Goal: Information Seeking & Learning: Learn about a topic

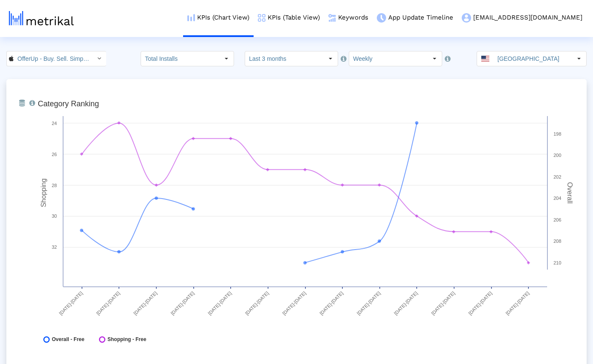
scroll to position [2197, 0]
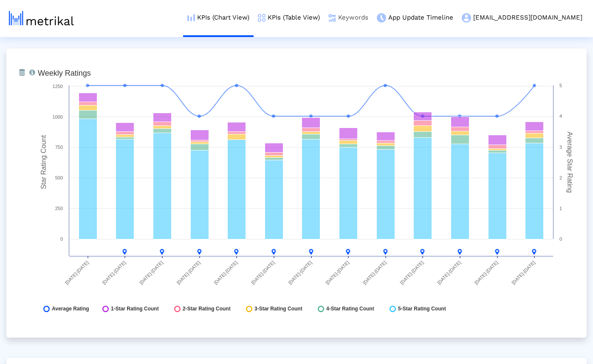
click at [363, 17] on link "Keywords" at bounding box center [348, 17] width 48 height 35
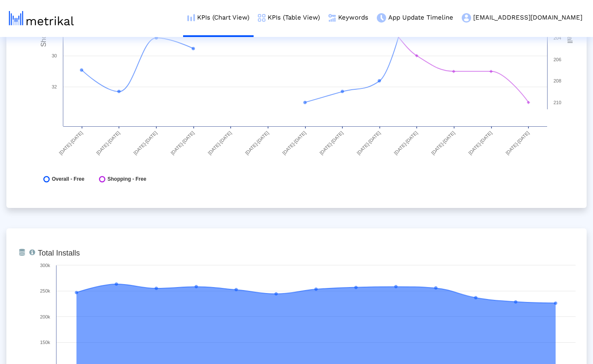
scroll to position [0, 0]
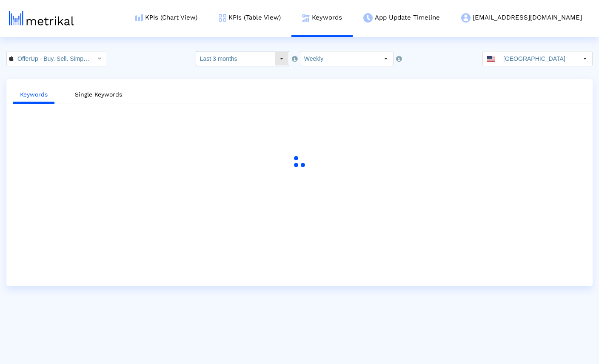
click at [265, 60] on input "Last 3 months" at bounding box center [235, 58] width 78 height 14
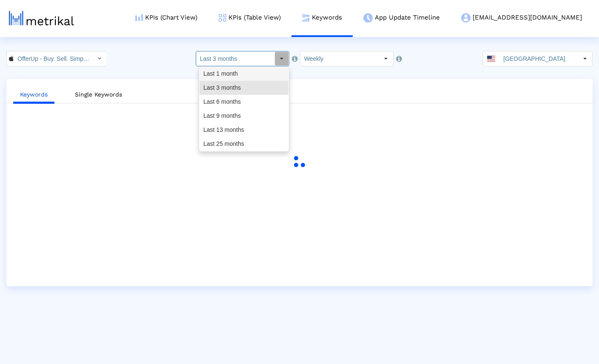
click at [227, 74] on div "Last 1 month" at bounding box center [243, 74] width 89 height 14
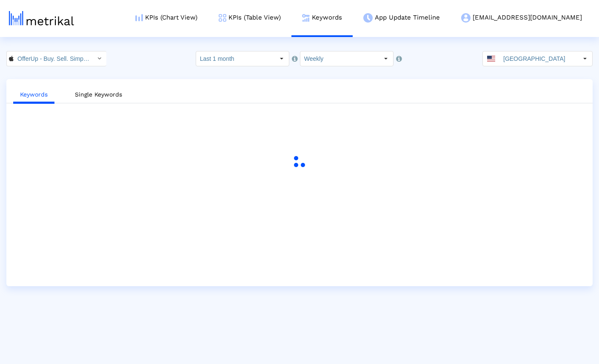
click at [148, 47] on html "KPIs (Chart View) KPIs (Table View) Keywords App Update Timeline [EMAIL_ADDRESS…" at bounding box center [299, 143] width 599 height 286
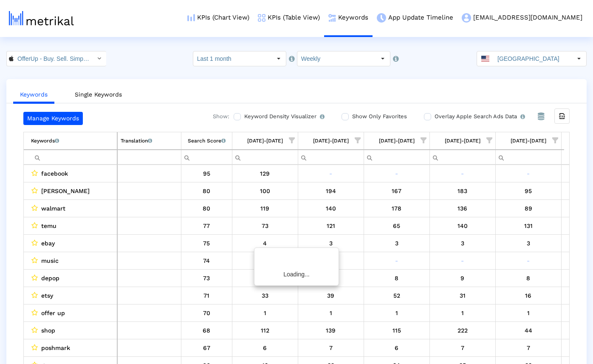
scroll to position [0, 524]
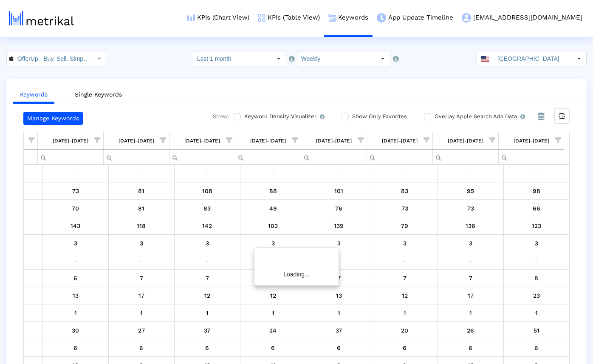
click at [66, 158] on input "Filter cell" at bounding box center [70, 157] width 65 height 14
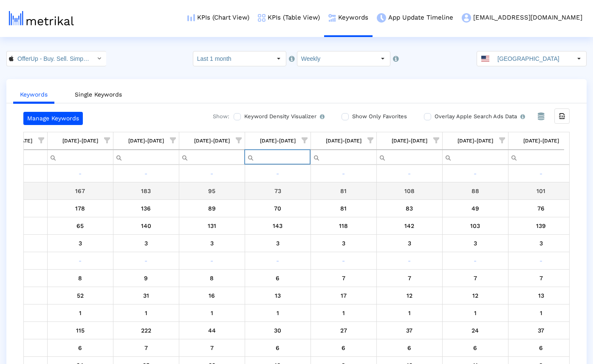
scroll to position [0, 182]
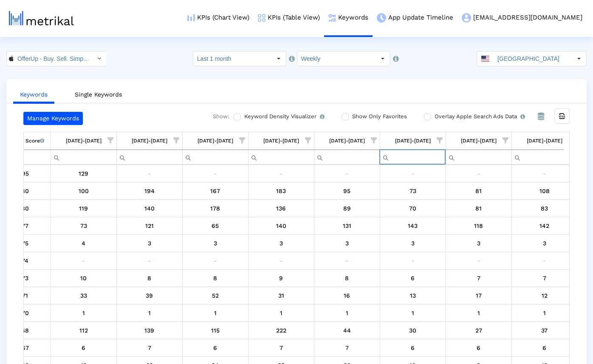
click at [238, 78] on crea-index "OfferUp - Buy. Sell. Simple. < 468996152 > Select how far back from [DATE] you …" at bounding box center [296, 216] width 593 height 330
click at [241, 61] on input "Last 1 month" at bounding box center [232, 58] width 78 height 14
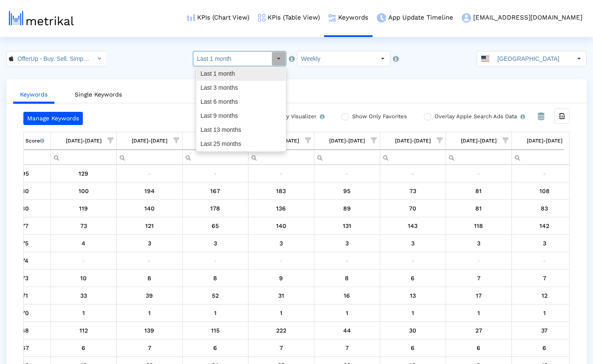
click at [233, 74] on div "Last 1 month" at bounding box center [241, 74] width 89 height 14
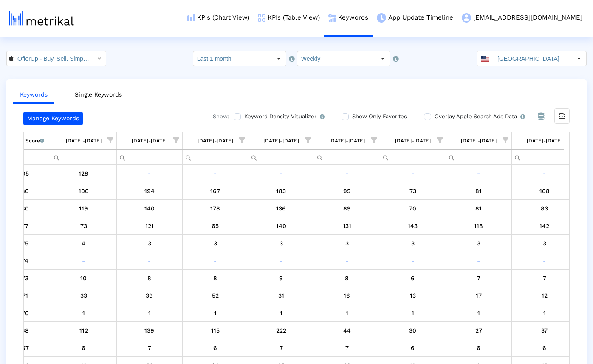
click at [190, 86] on ul "Keywords Single Keywords" at bounding box center [296, 93] width 581 height 20
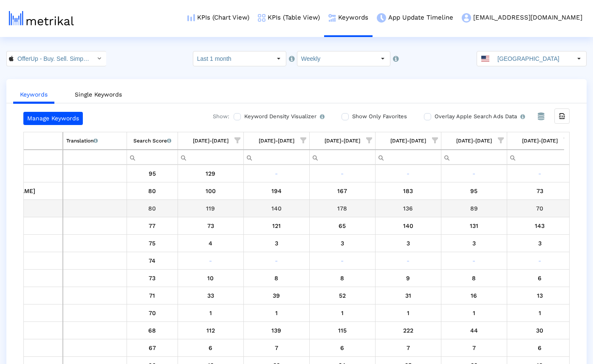
scroll to position [0, 0]
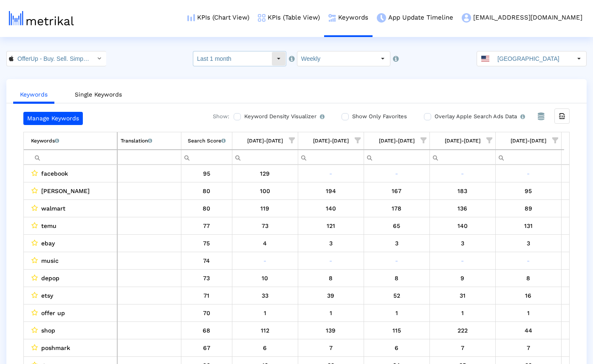
click at [264, 57] on input "Last 1 month" at bounding box center [232, 58] width 78 height 14
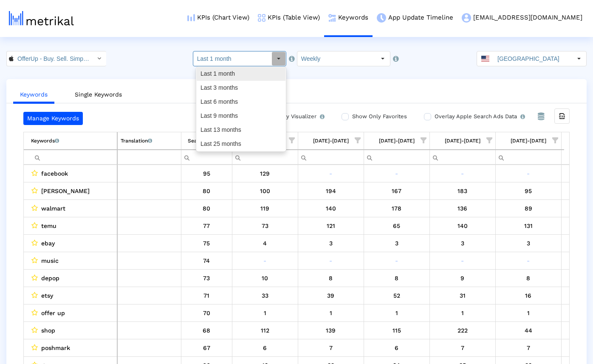
click at [279, 71] on div "Last 1 month" at bounding box center [241, 74] width 89 height 14
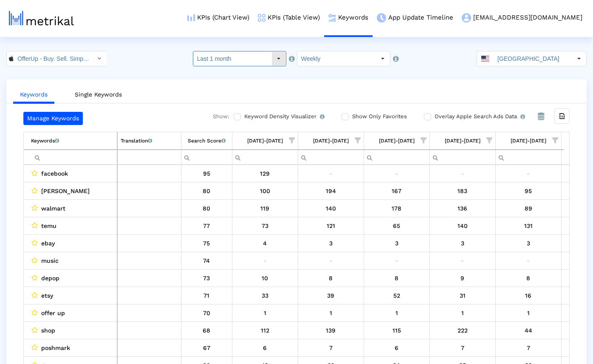
click at [273, 59] on div "Select" at bounding box center [279, 59] width 14 height 14
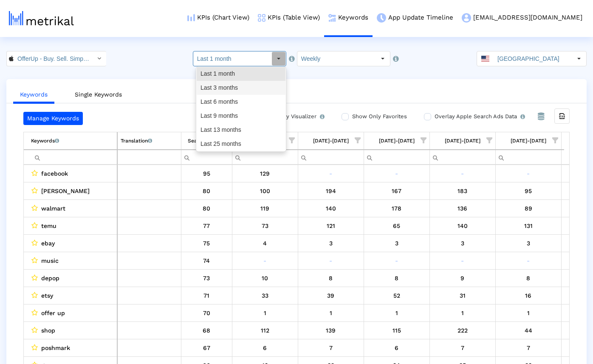
click at [235, 89] on div "Last 3 months" at bounding box center [241, 88] width 89 height 14
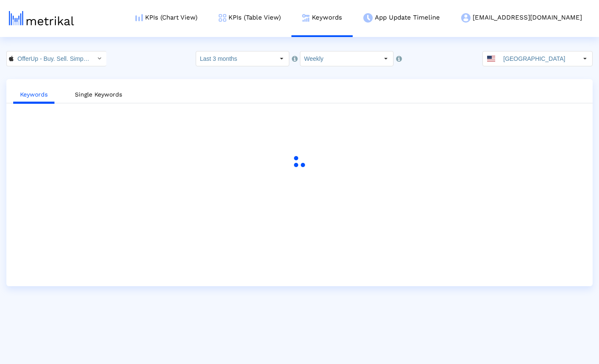
click at [138, 54] on div "OfferUp - Buy. Sell. Simple. < 468996152 > Select how far back from [DATE] you …" at bounding box center [299, 58] width 599 height 15
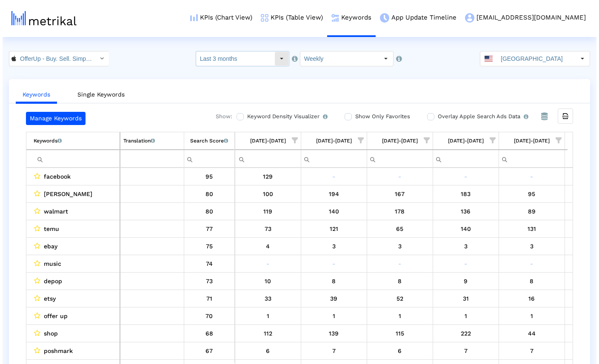
scroll to position [0, 524]
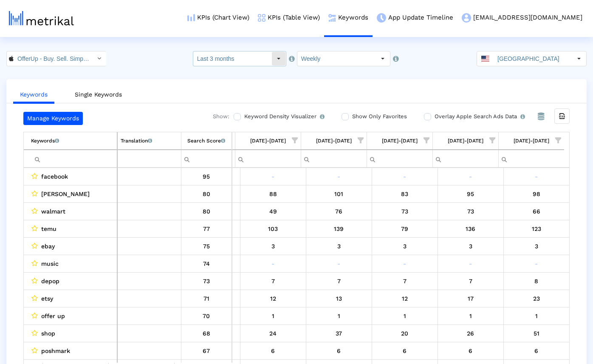
click at [247, 57] on input "Last 3 months" at bounding box center [232, 58] width 78 height 14
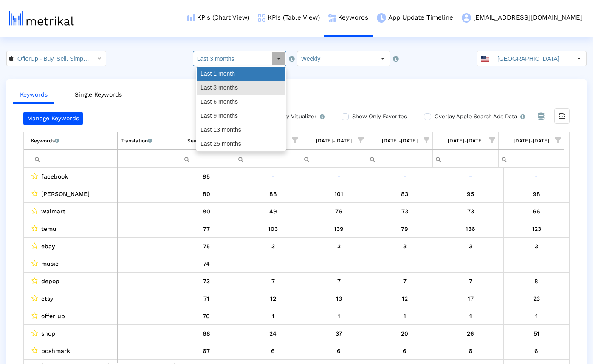
click at [233, 70] on div "Last 1 month" at bounding box center [241, 74] width 89 height 14
type input "Last 1 month"
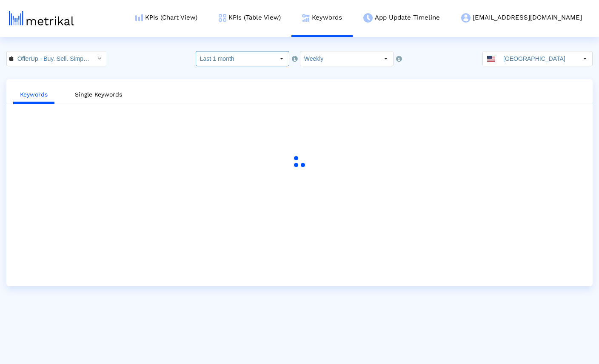
click at [247, 75] on crea-index "OfferUp - Buy. Sell. Simple. < 468996152 > Select how far back from [DATE] you …" at bounding box center [299, 168] width 599 height 235
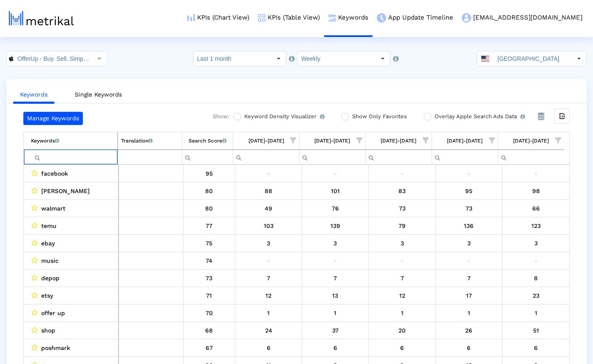
click at [61, 158] on input "Filter cell" at bounding box center [74, 157] width 86 height 14
paste input "ebay"
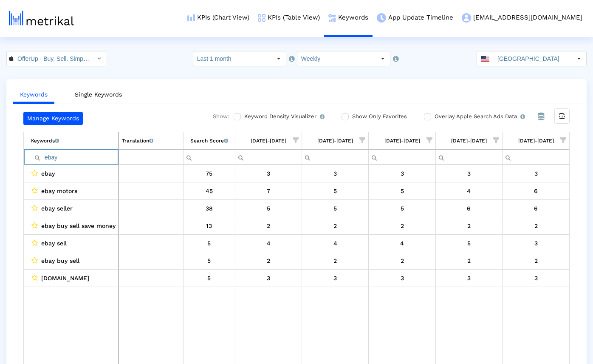
paste input "poshmark"
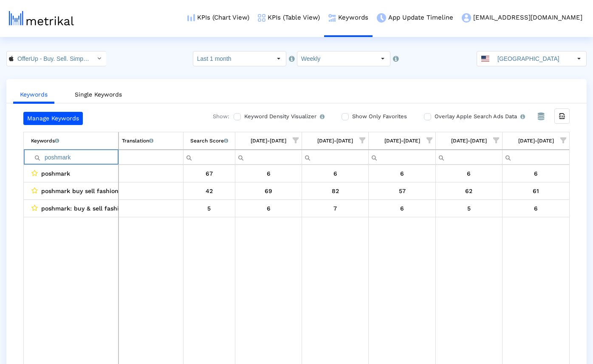
paste input "mercari"
paste input "craigslist"
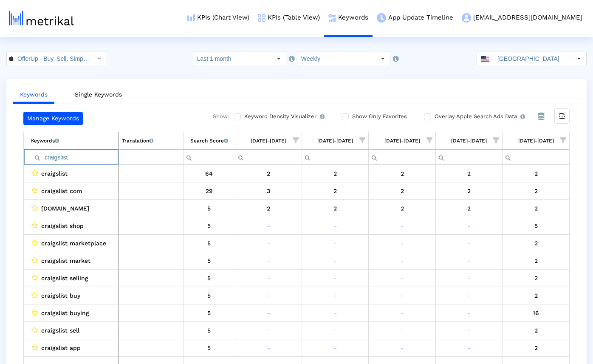
paste input "marketplace"
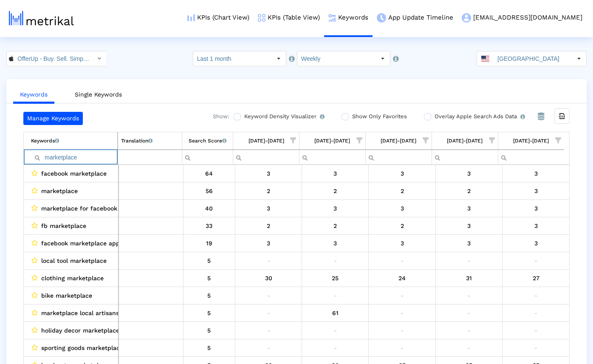
paste input "letgo"
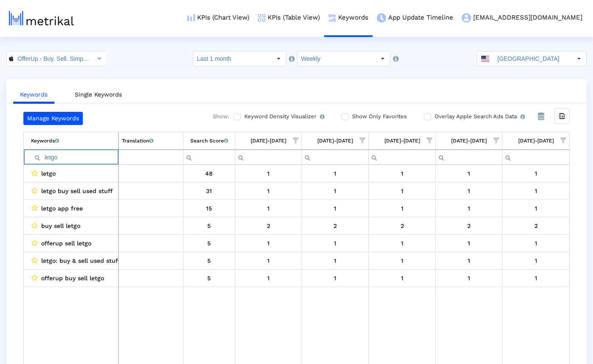
paste input "sell"
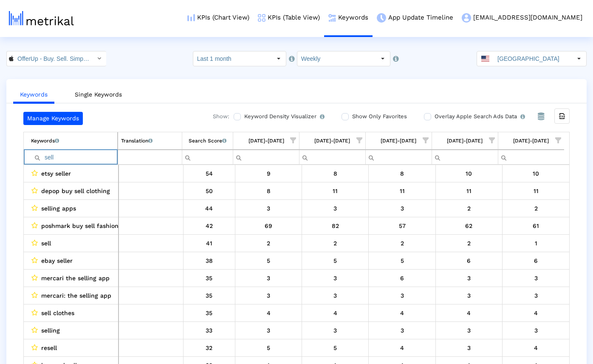
paste input "thredup"
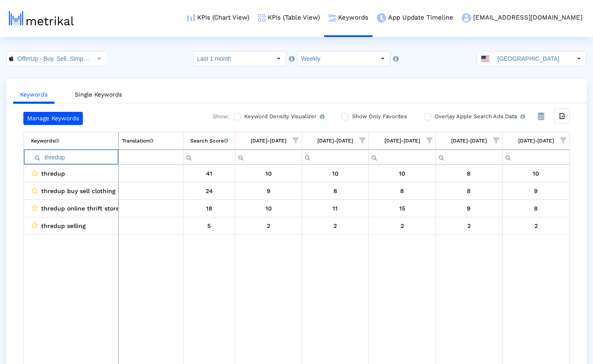
paste input "buy"
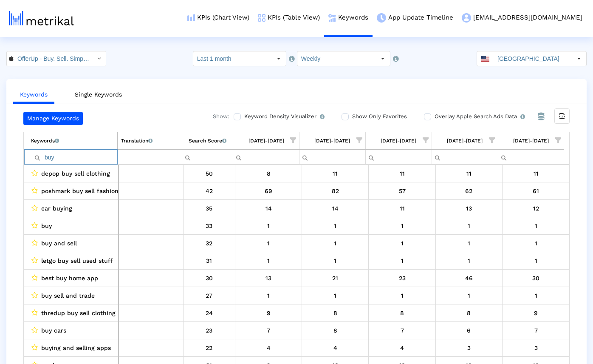
paste input "ing"
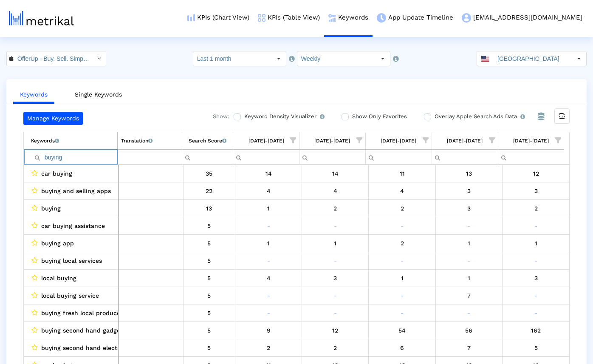
paste input "sell"
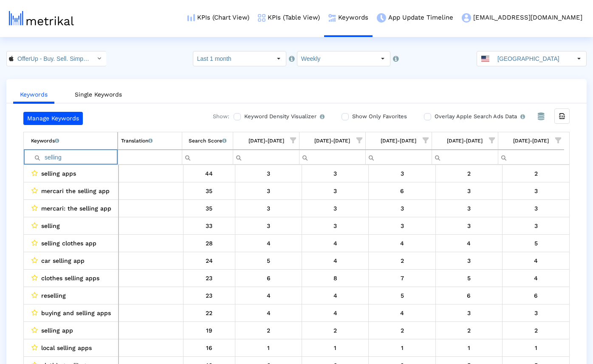
type input "selling"
click at [58, 61] on input "OfferUp - Buy. Sell. Simple. < 468996152 >" at bounding box center [52, 58] width 77 height 14
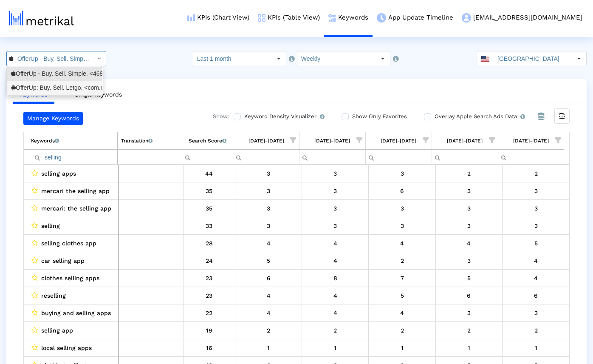
click at [49, 86] on div "OfferUp: Buy. Sell. Letgo. <com.offerup>" at bounding box center [55, 88] width 88 height 8
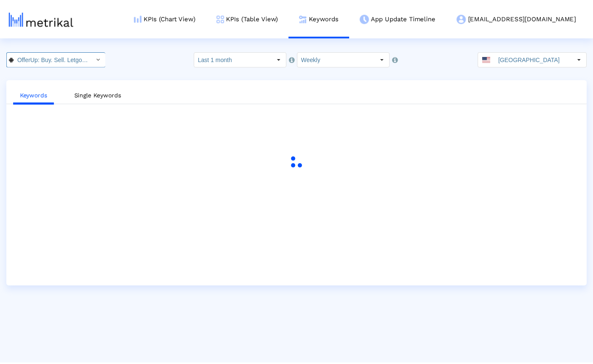
scroll to position [0, 43]
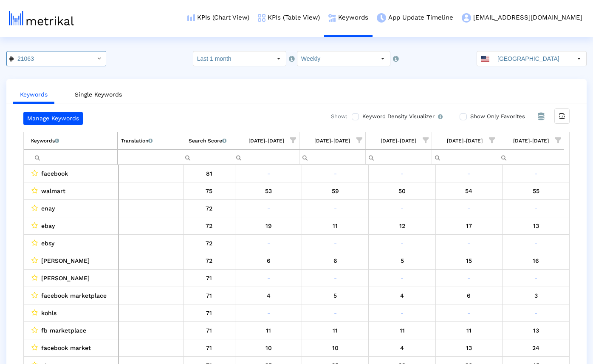
click at [61, 157] on input "Filter cell" at bounding box center [74, 157] width 86 height 14
paste input "ebay"
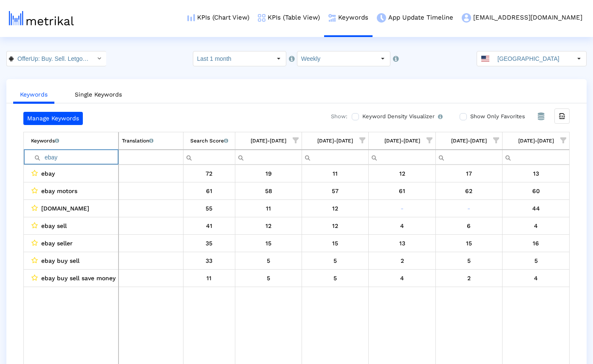
paste input "poshmark"
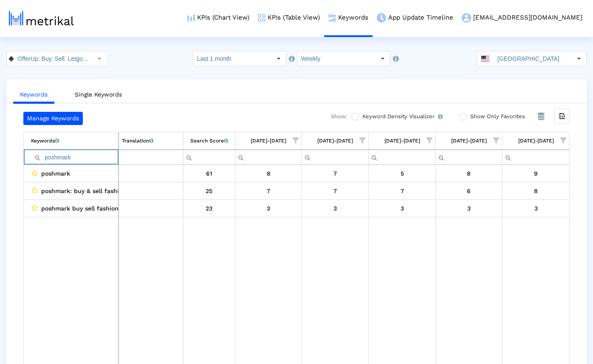
paste input "mercari"
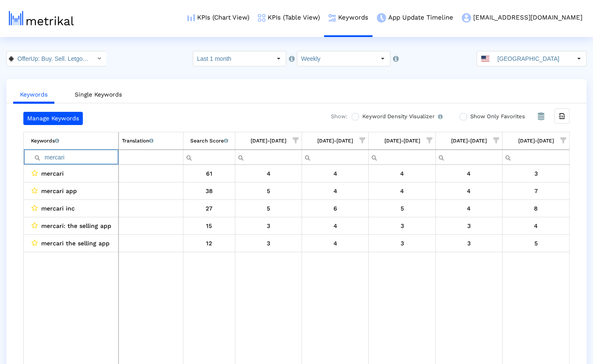
paste input "craigslist"
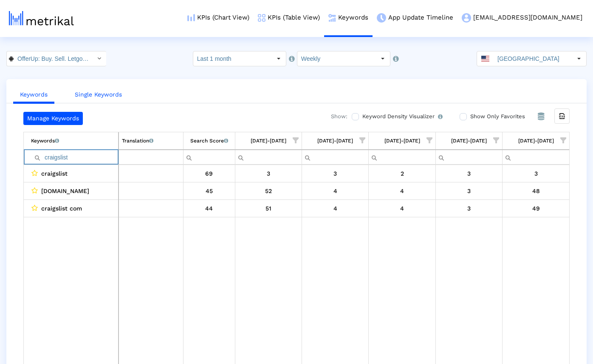
paste input "marketplace"
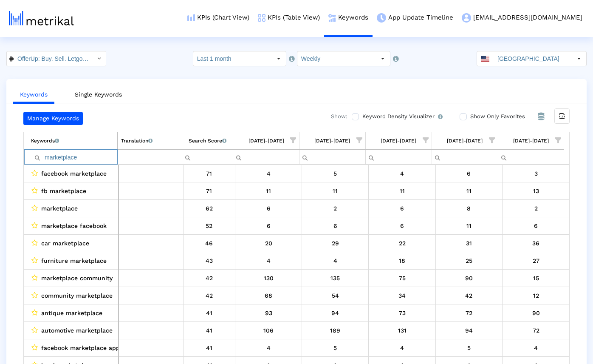
paste input "sell"
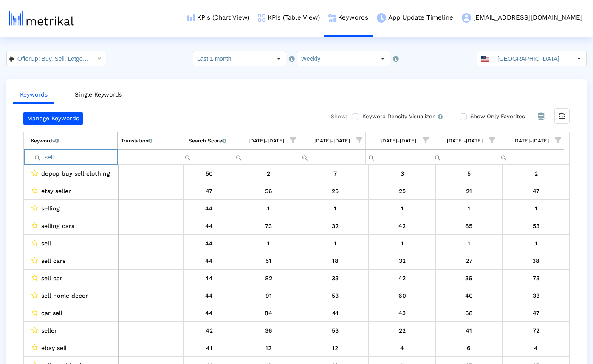
paste input "thredup"
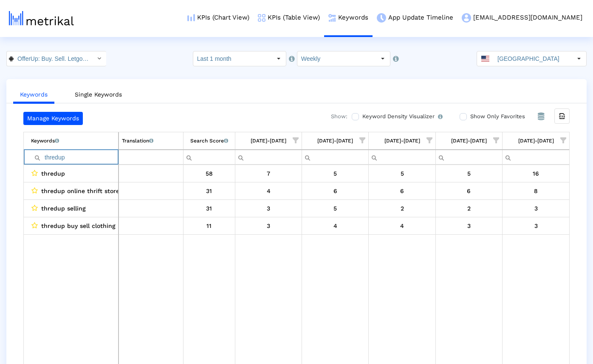
paste input "buy"
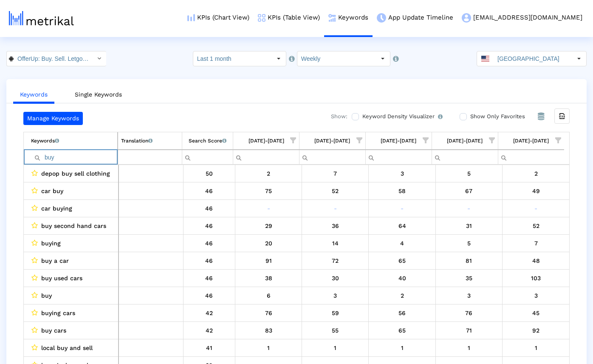
paste input "ing"
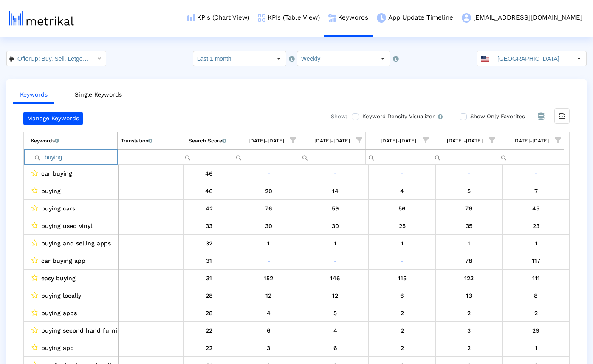
paste input "sell"
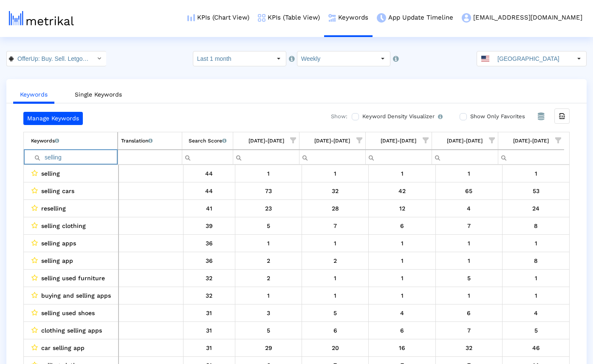
type input "selling"
click at [187, 18] on link "KPIs (Chart View)" at bounding box center [218, 17] width 71 height 35
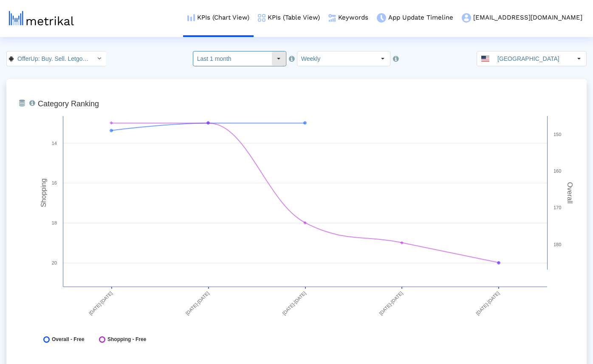
click at [240, 62] on input "Last 1 month" at bounding box center [232, 58] width 78 height 14
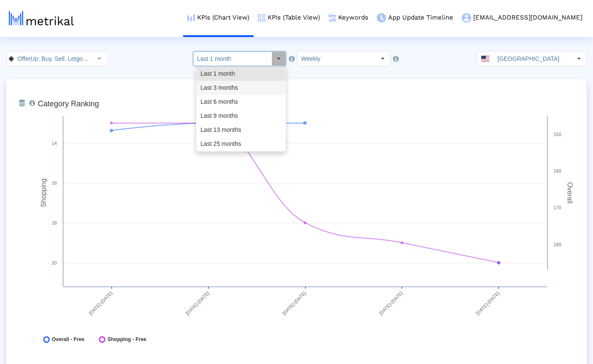
click at [233, 84] on div "Last 3 months" at bounding box center [241, 88] width 89 height 14
type input "Last 3 months"
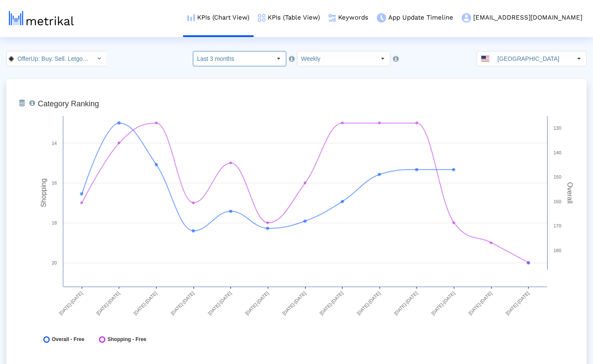
click at [142, 56] on div "OfferUp: Buy. Sell. Letgo. < com.offerup > Select how far back from [DATE] you …" at bounding box center [296, 58] width 593 height 15
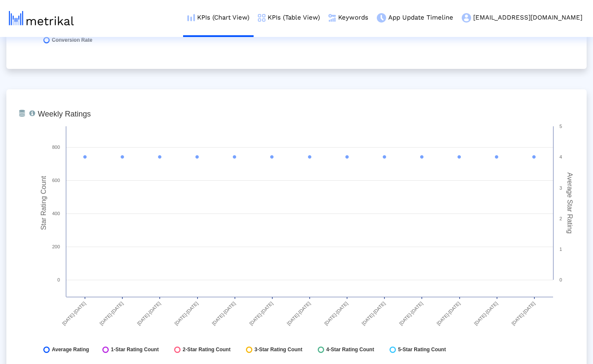
scroll to position [1252, 0]
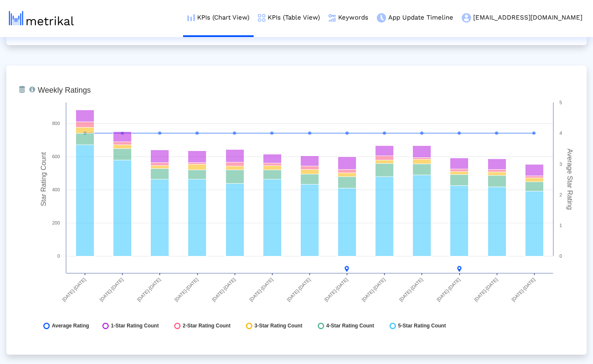
click at [170, 54] on div "From Database Ranking of the app in the Overall and Category Charts. Created wi…" at bounding box center [296, 364] width 581 height 3075
click at [352, 17] on link "Keywords" at bounding box center [348, 17] width 48 height 35
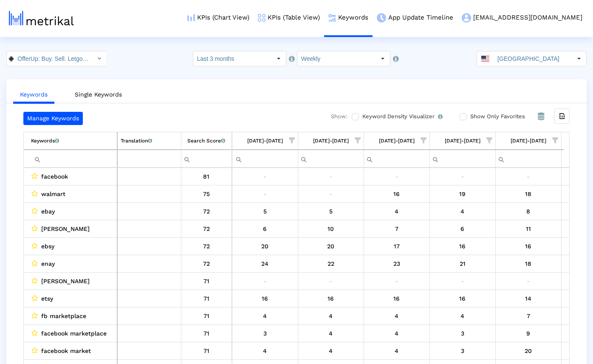
scroll to position [0, 524]
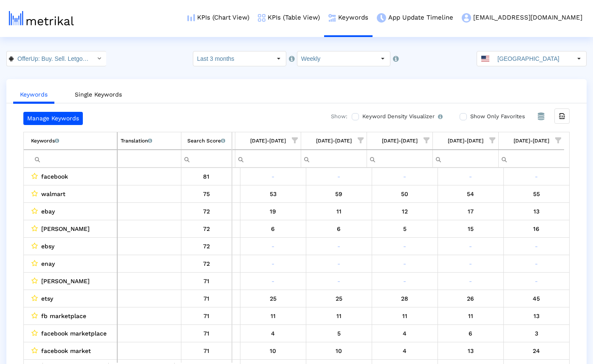
click at [57, 157] on input "Filter cell" at bounding box center [74, 159] width 86 height 14
paste input "craigslist"
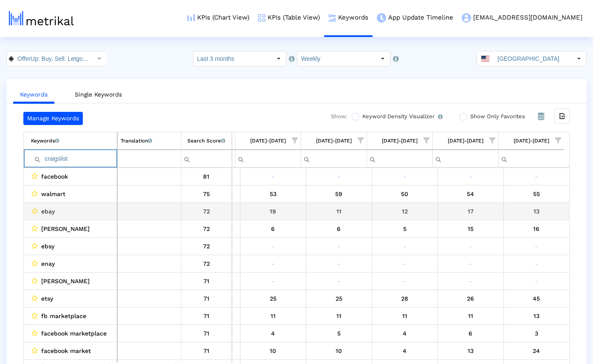
scroll to position [0, 519]
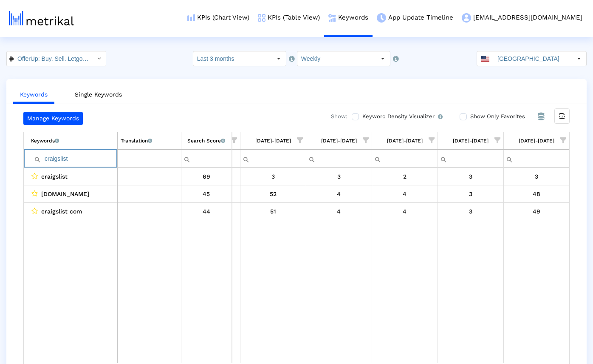
type input "craigslist"
